Goal: Task Accomplishment & Management: Manage account settings

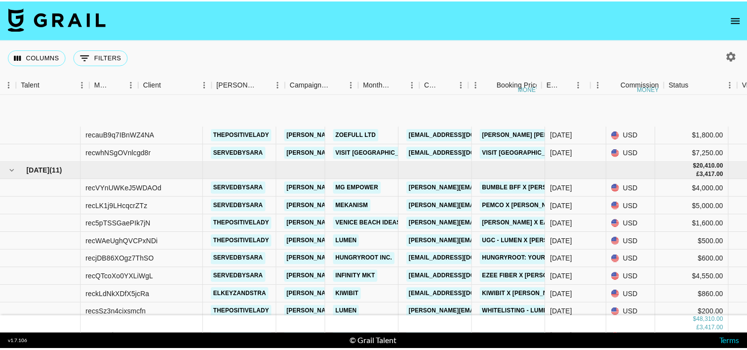
scroll to position [75, 189]
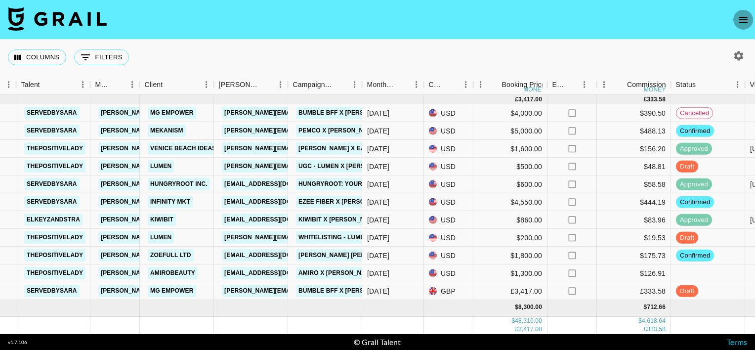
click at [739, 22] on icon "open drawer" at bounding box center [742, 20] width 9 height 6
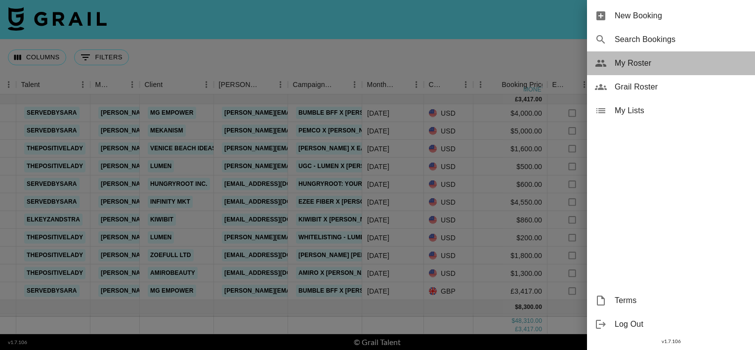
click at [675, 65] on span "My Roster" at bounding box center [680, 63] width 132 height 12
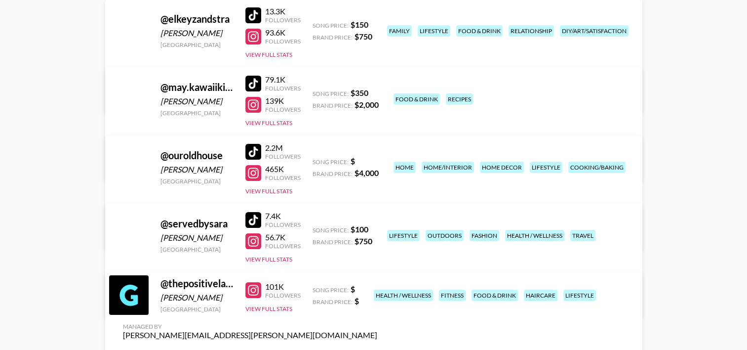
scroll to position [152, 0]
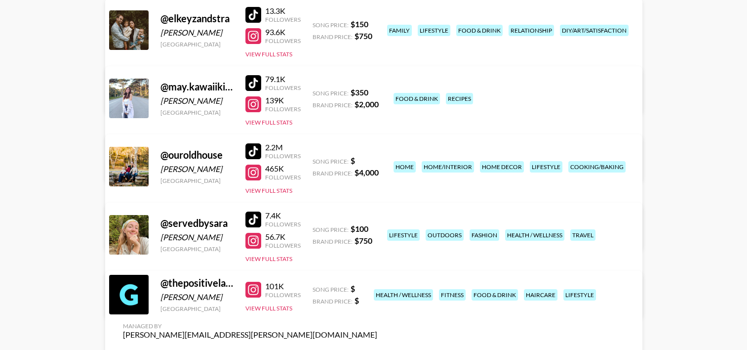
click at [247, 149] on div at bounding box center [253, 151] width 16 height 16
click at [377, 228] on link "View/Edit Details" at bounding box center [250, 233] width 254 height 10
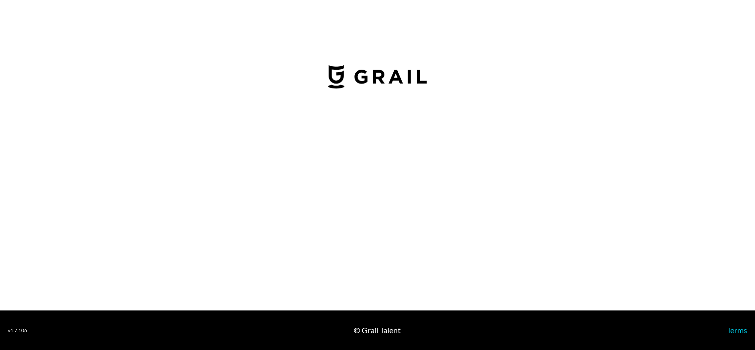
select select "USD"
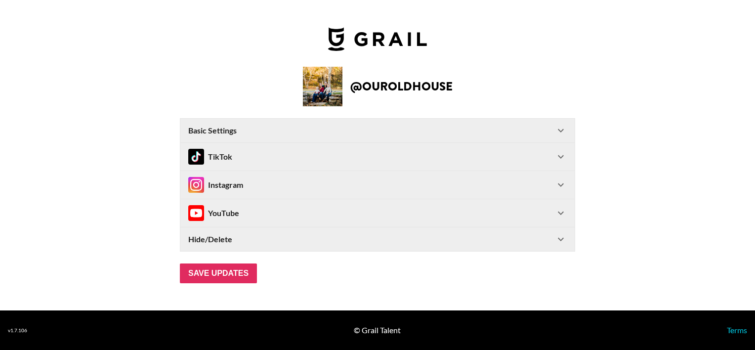
click at [537, 182] on div "Instagram" at bounding box center [371, 185] width 366 height 16
